Goal: Transaction & Acquisition: Book appointment/travel/reservation

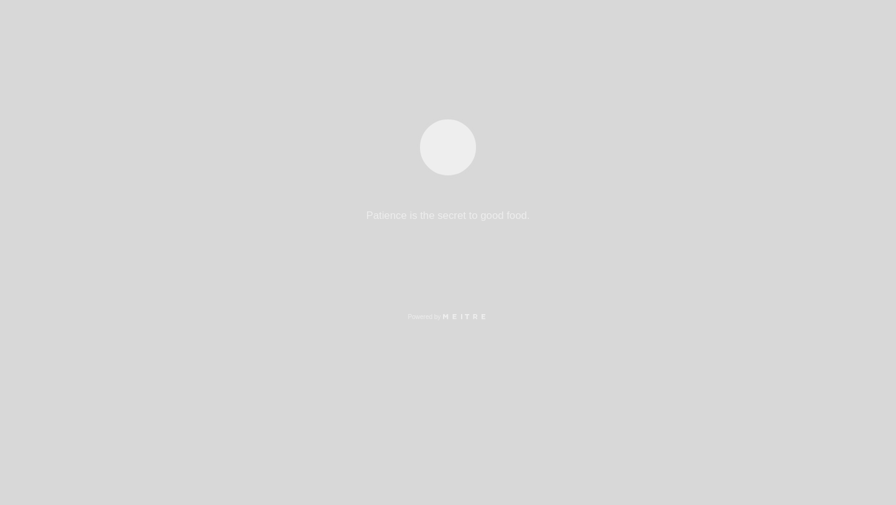
select select "es"
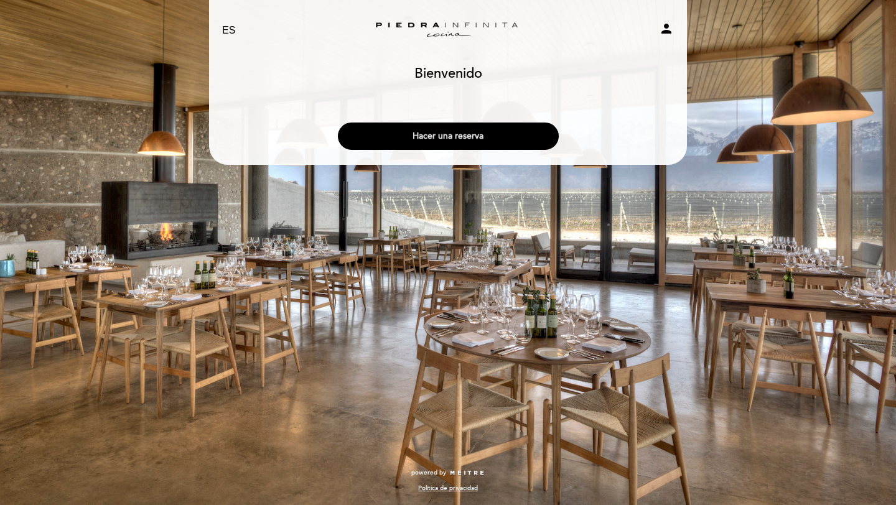
click at [463, 143] on button "Hacer una reserva" at bounding box center [448, 136] width 221 height 27
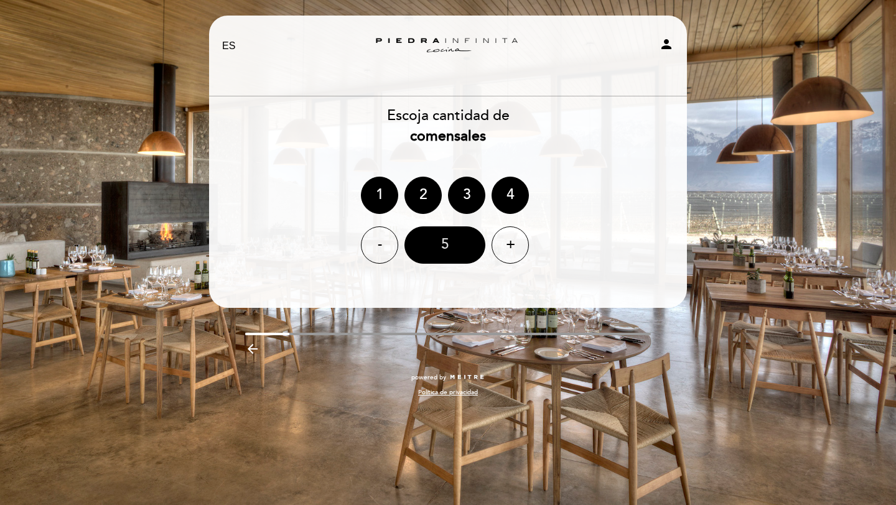
click at [452, 246] on div "5" at bounding box center [445, 245] width 81 height 37
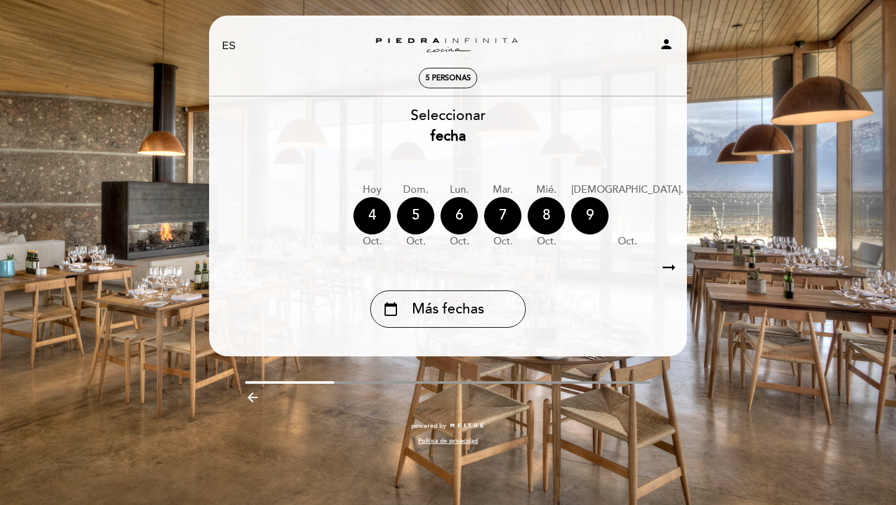
click at [669, 273] on icon "arrow_right_alt" at bounding box center [669, 268] width 19 height 27
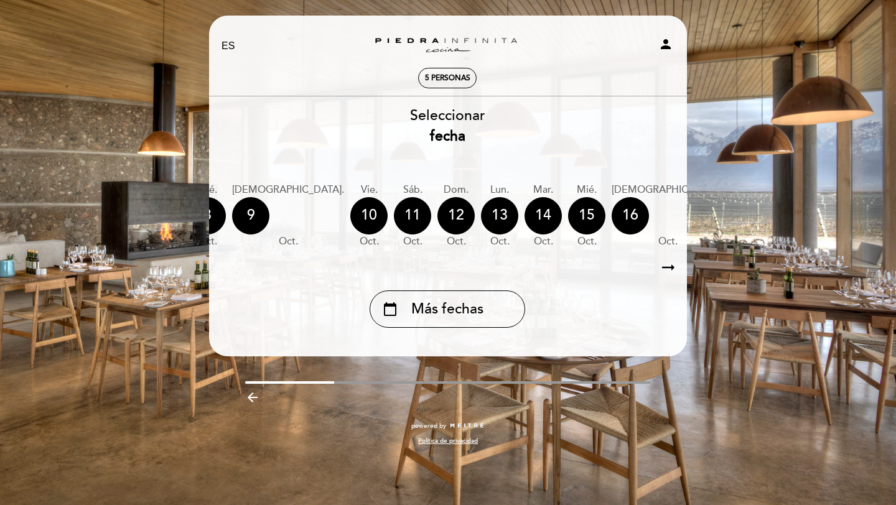
scroll to position [0, 363]
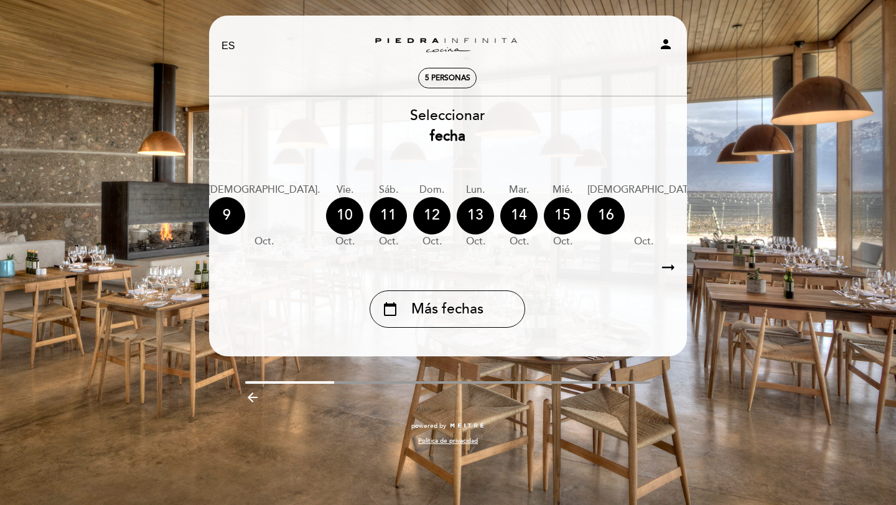
click at [669, 273] on icon "arrow_right_alt" at bounding box center [668, 268] width 19 height 27
click at [457, 309] on span "Más fechas" at bounding box center [447, 309] width 72 height 21
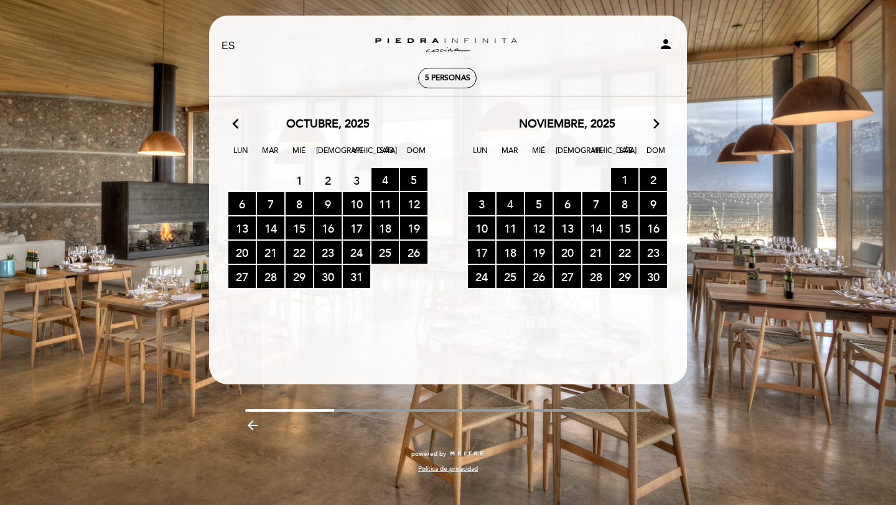
click at [509, 205] on span "4 RESERVAS DISPONIBLES" at bounding box center [510, 203] width 27 height 23
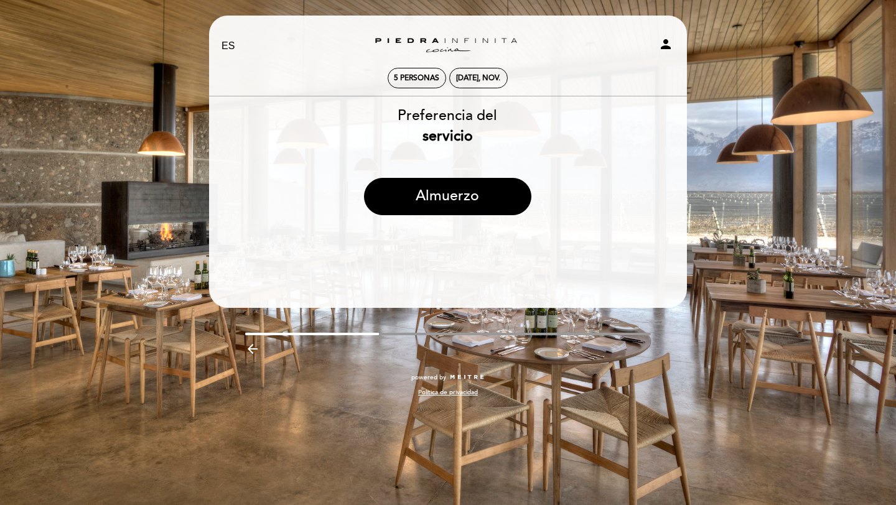
click at [452, 266] on header "EN ES PT Zuccardi [PERSON_NAME][GEOGRAPHIC_DATA] - Restaurant [GEOGRAPHIC_DATA]…" at bounding box center [448, 162] width 478 height 293
click at [459, 200] on button "Almuerzo" at bounding box center [447, 196] width 167 height 37
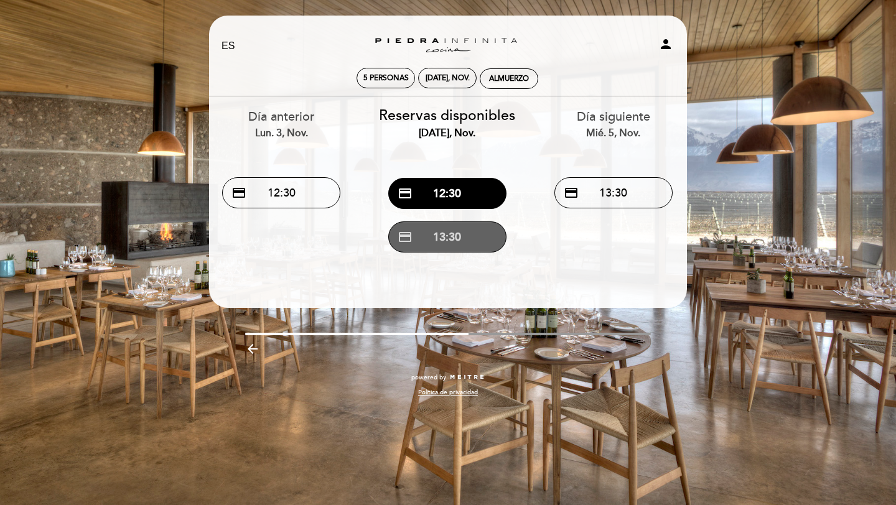
click at [442, 245] on button "credit_card 13:30" at bounding box center [447, 237] width 118 height 31
